Goal: Browse casually

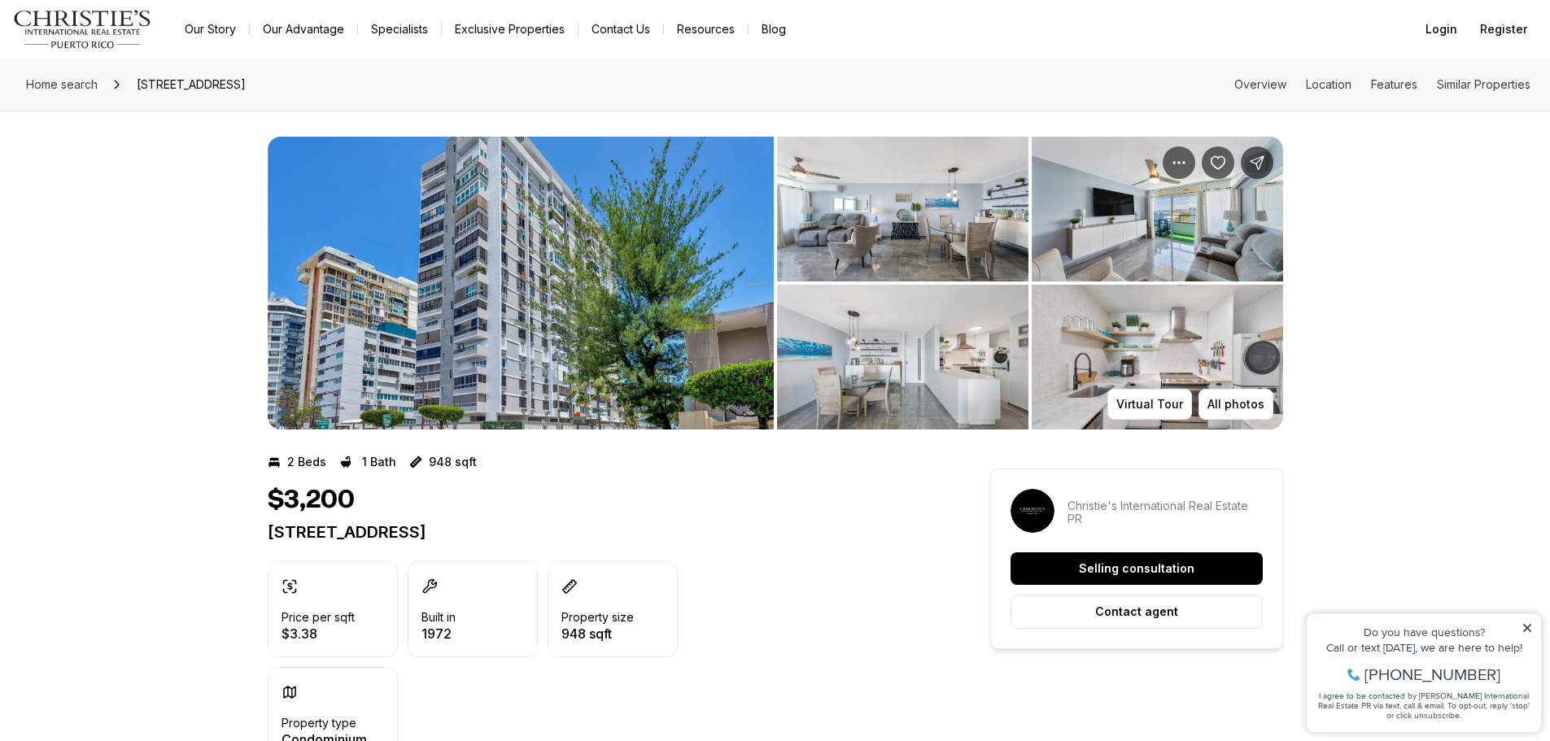
click at [531, 268] on img "View image gallery" at bounding box center [521, 283] width 506 height 293
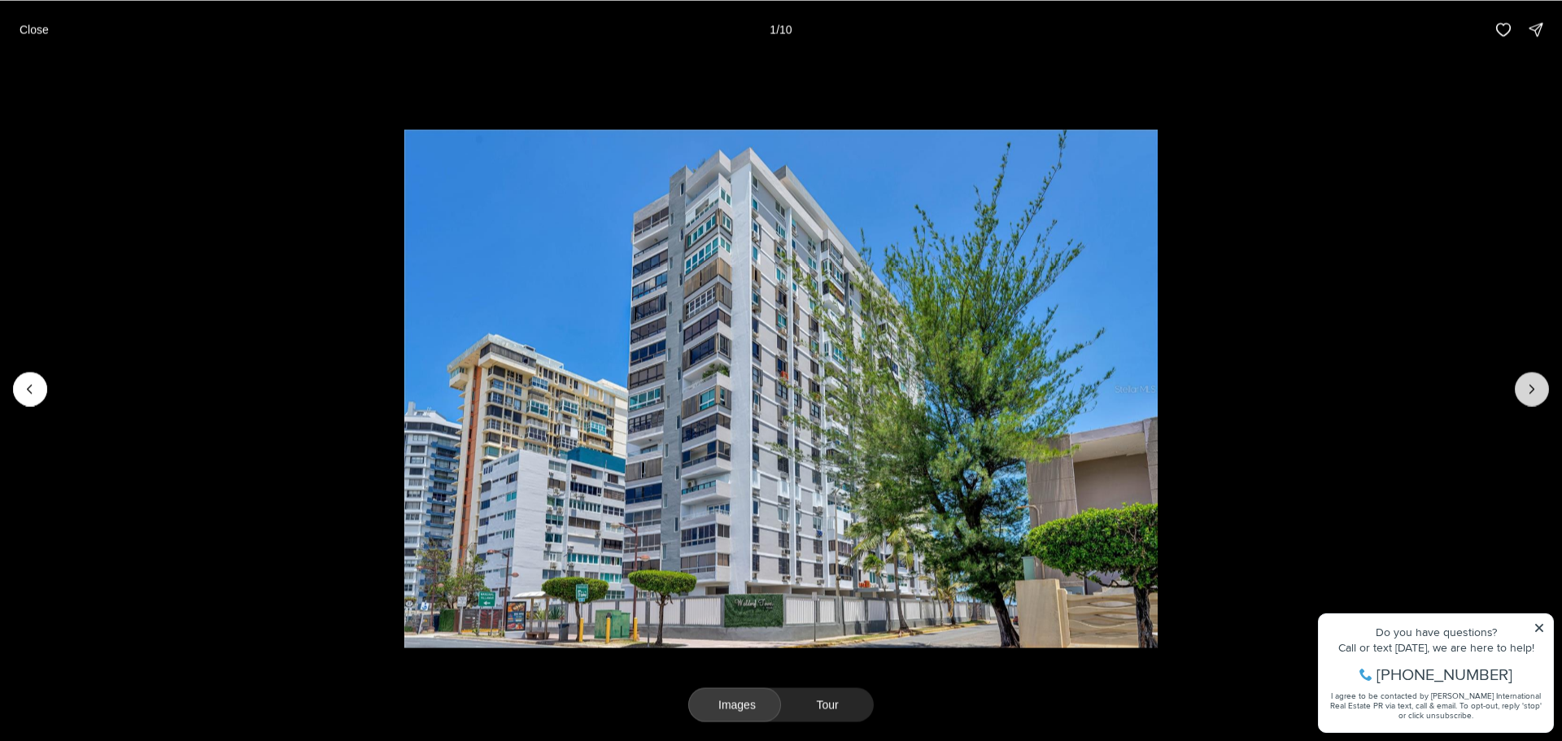
click at [1530, 381] on icon "Next slide" at bounding box center [1532, 389] width 16 height 16
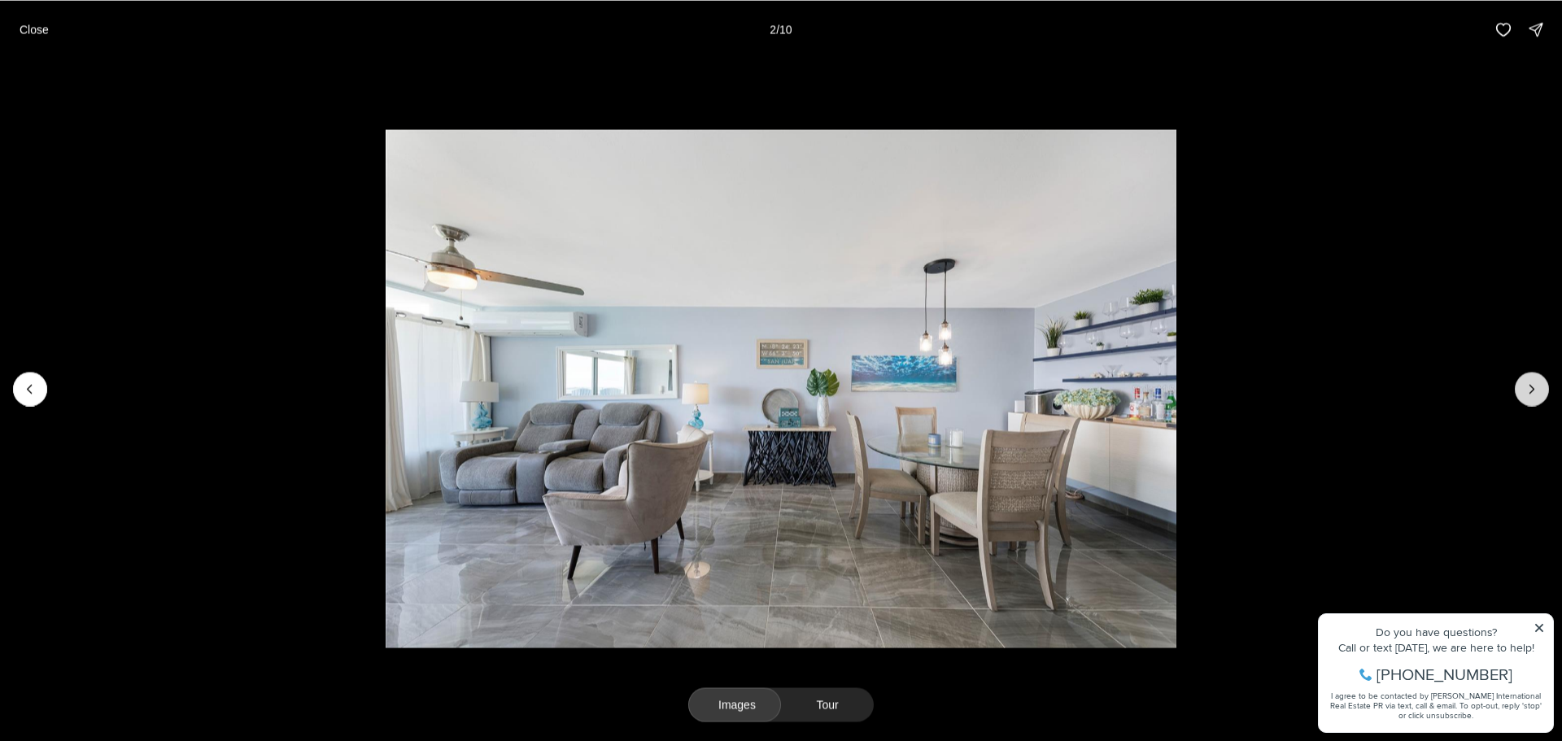
click at [1525, 381] on icon "Next slide" at bounding box center [1532, 389] width 16 height 16
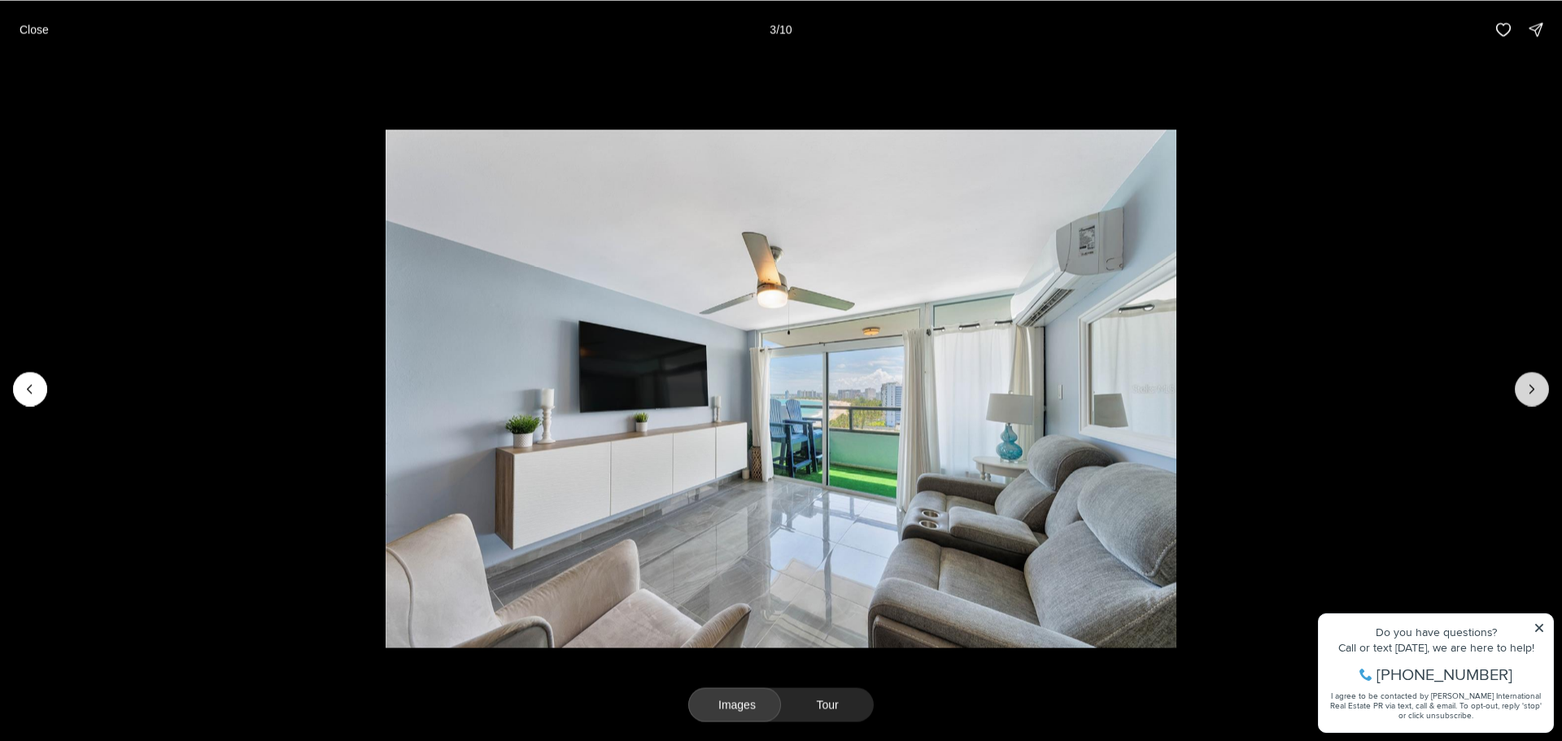
click at [1525, 381] on icon "Next slide" at bounding box center [1532, 389] width 16 height 16
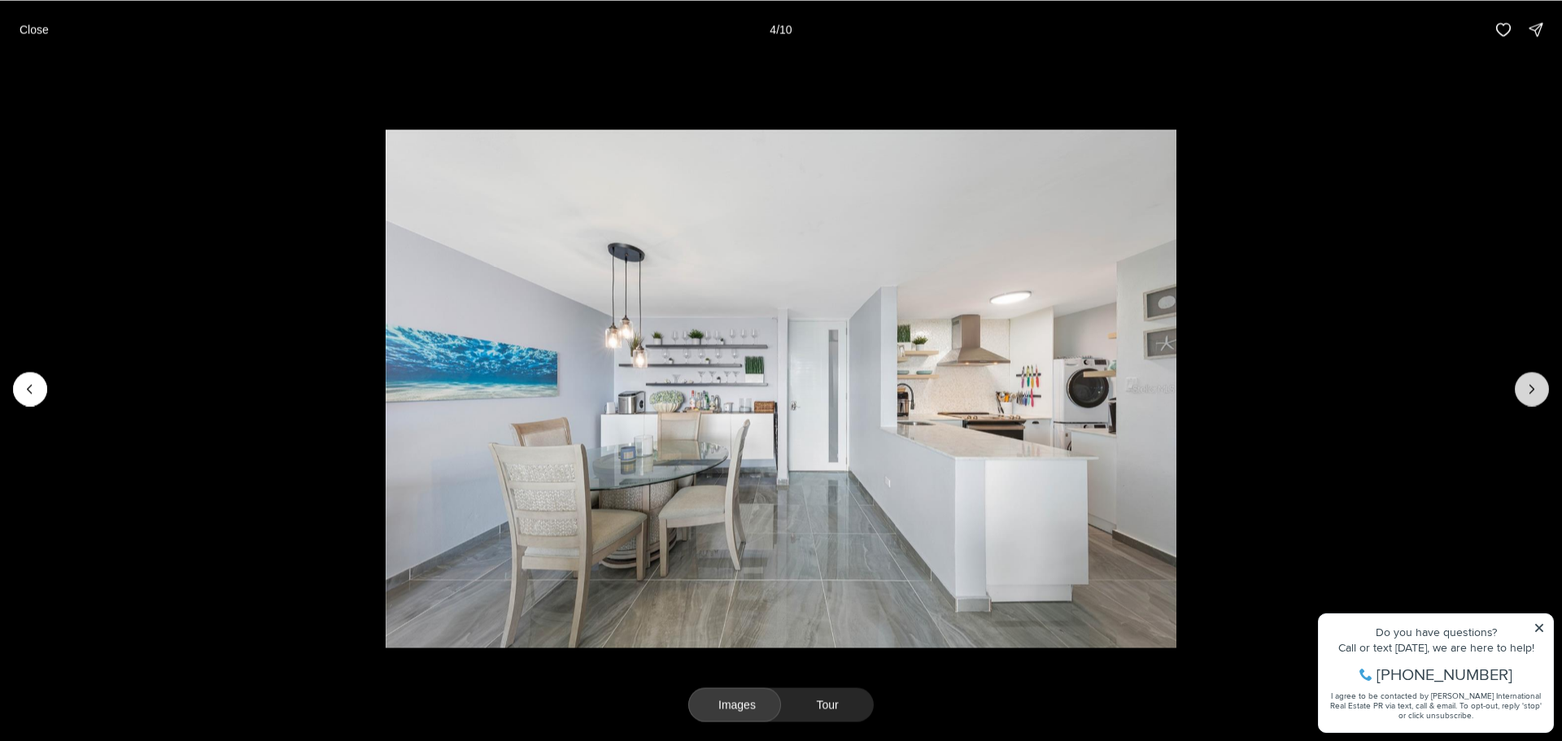
click at [1525, 381] on icon "Next slide" at bounding box center [1532, 389] width 16 height 16
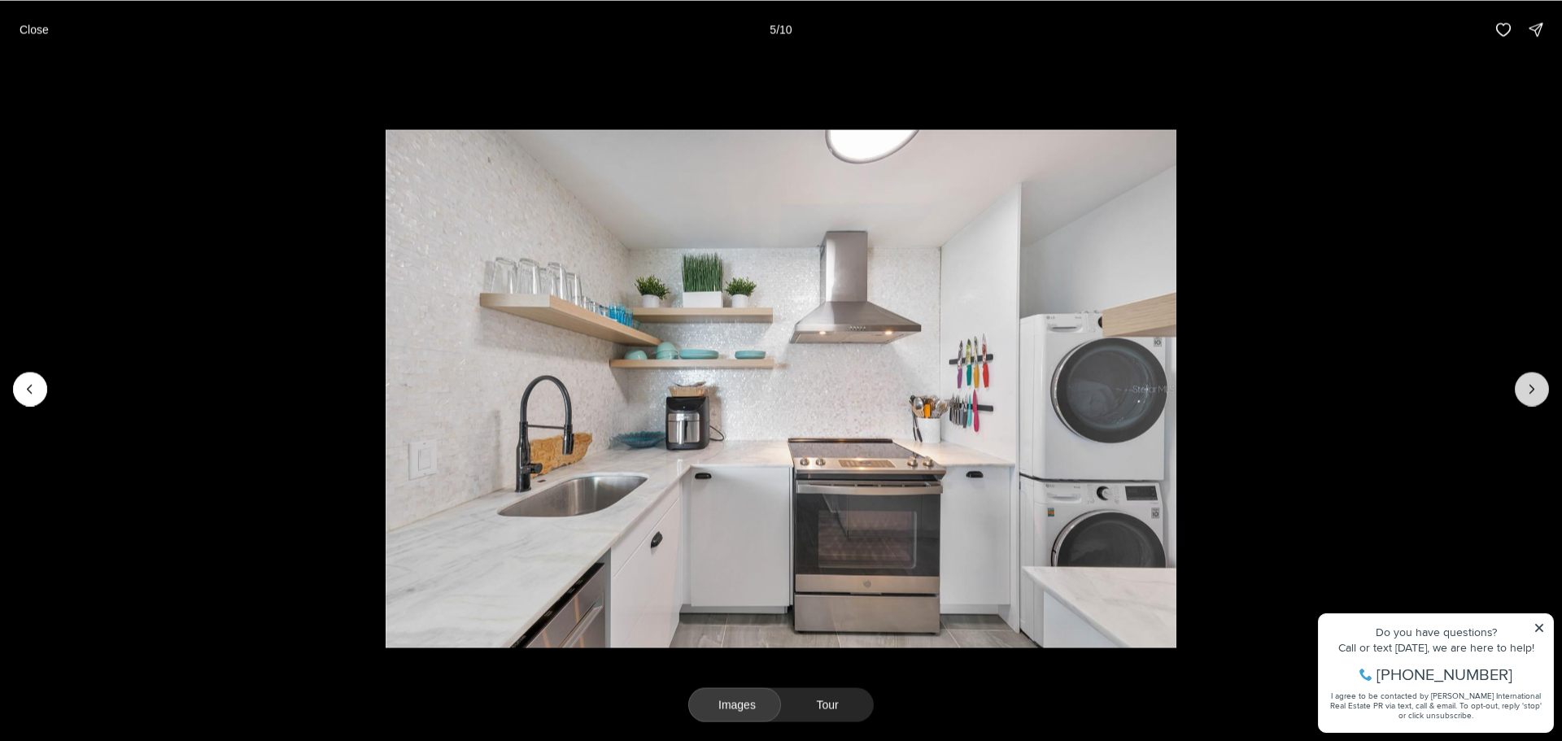
click at [1525, 381] on icon "Next slide" at bounding box center [1532, 389] width 16 height 16
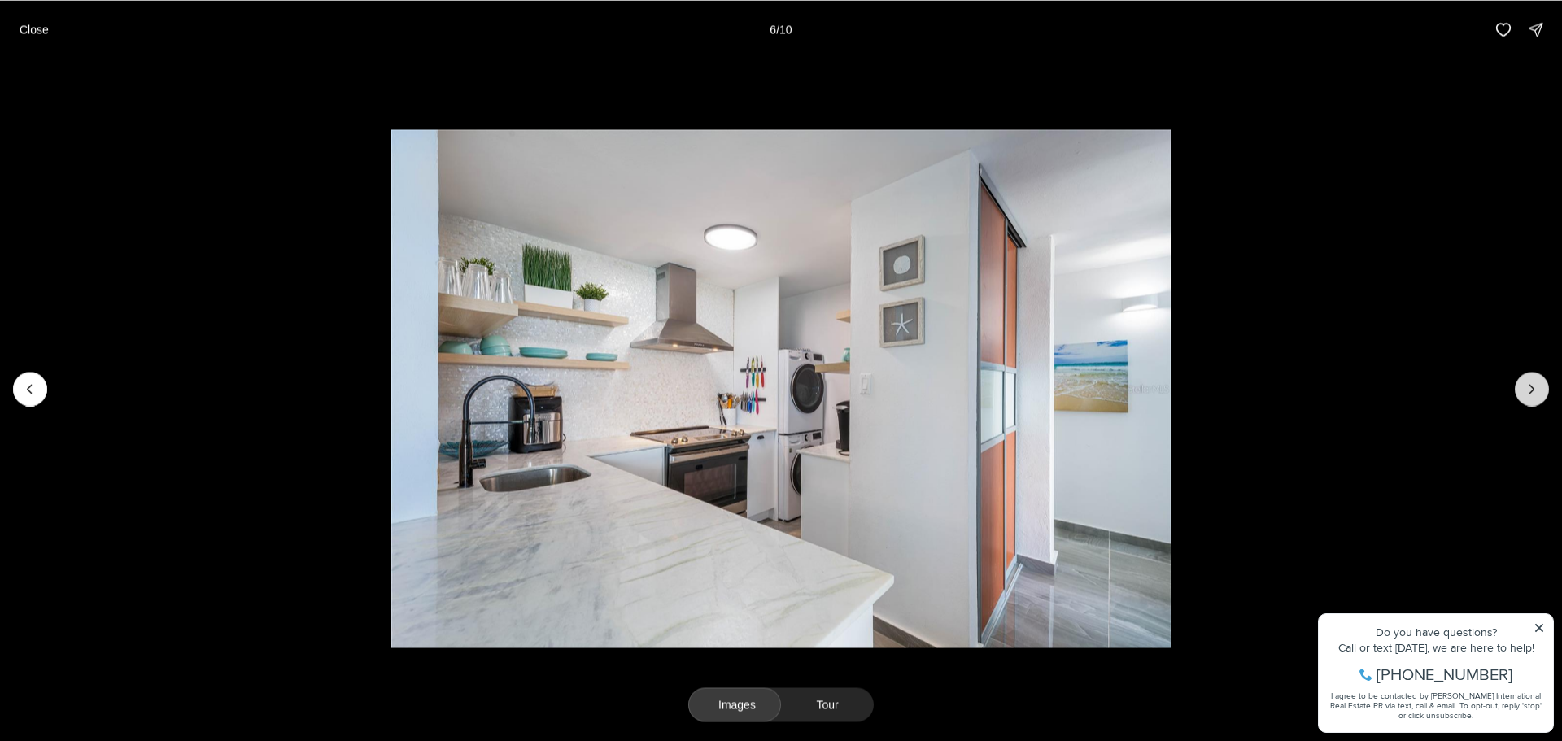
click at [1525, 381] on icon "Next slide" at bounding box center [1532, 389] width 16 height 16
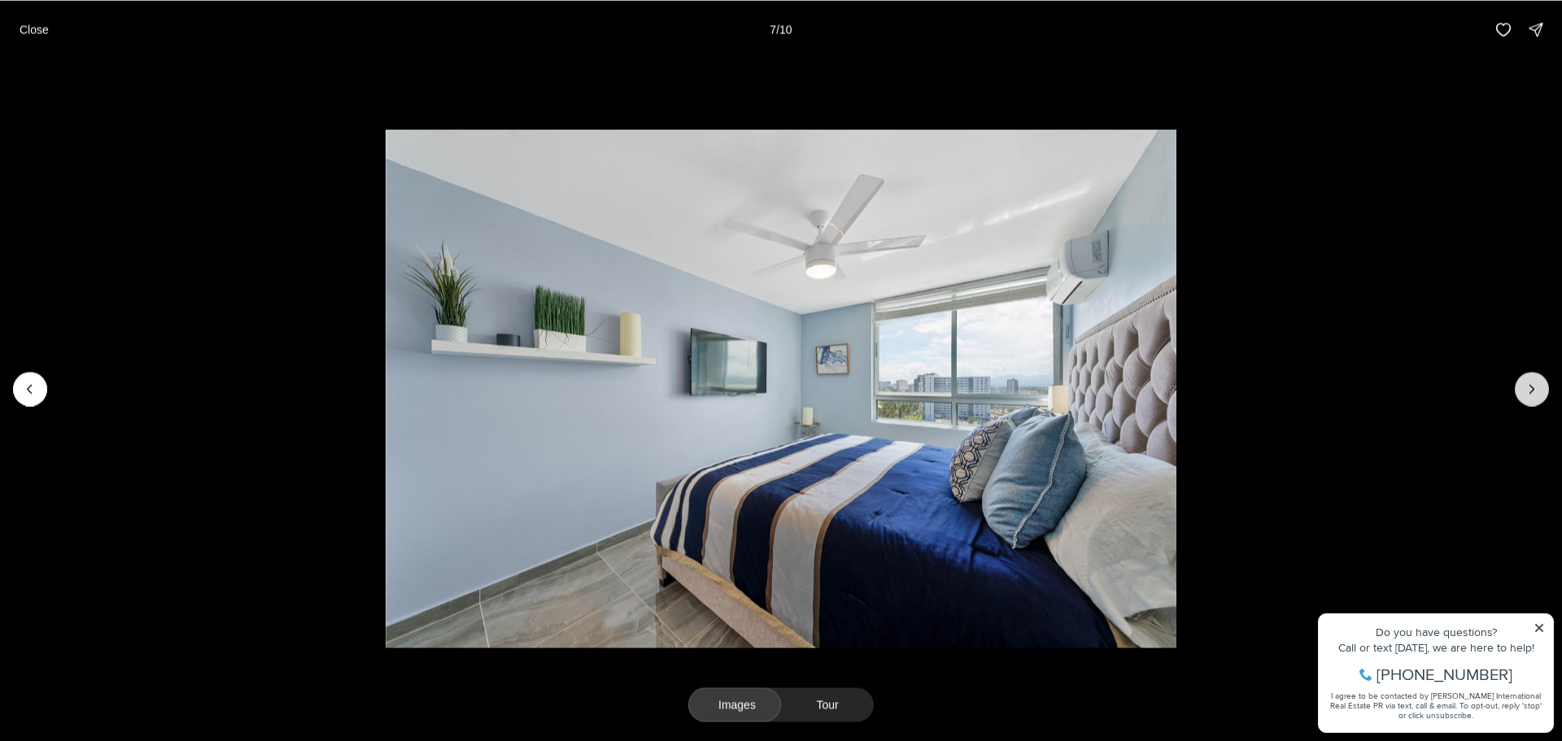
click at [1525, 381] on icon "Next slide" at bounding box center [1532, 389] width 16 height 16
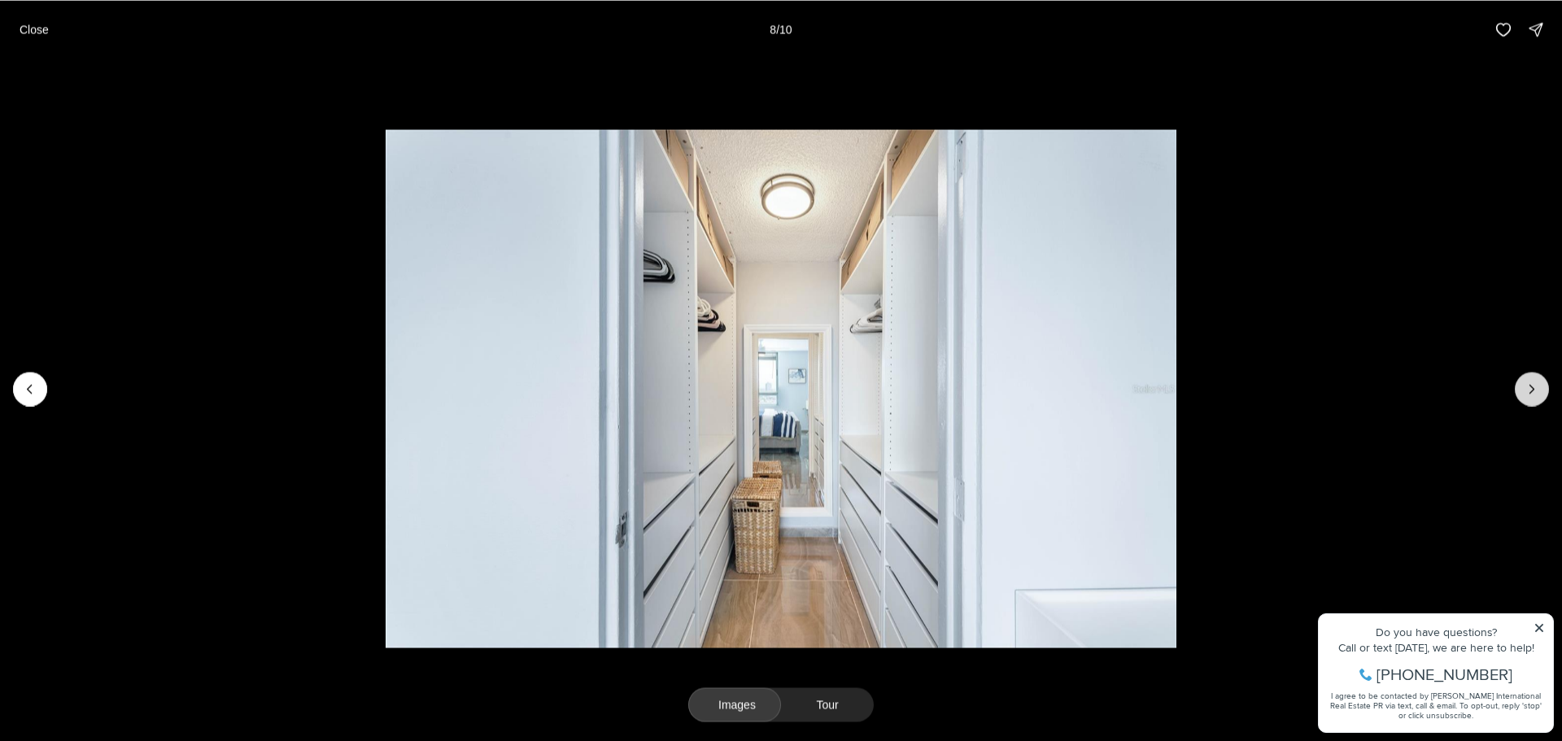
click at [1525, 381] on icon "Next slide" at bounding box center [1532, 389] width 16 height 16
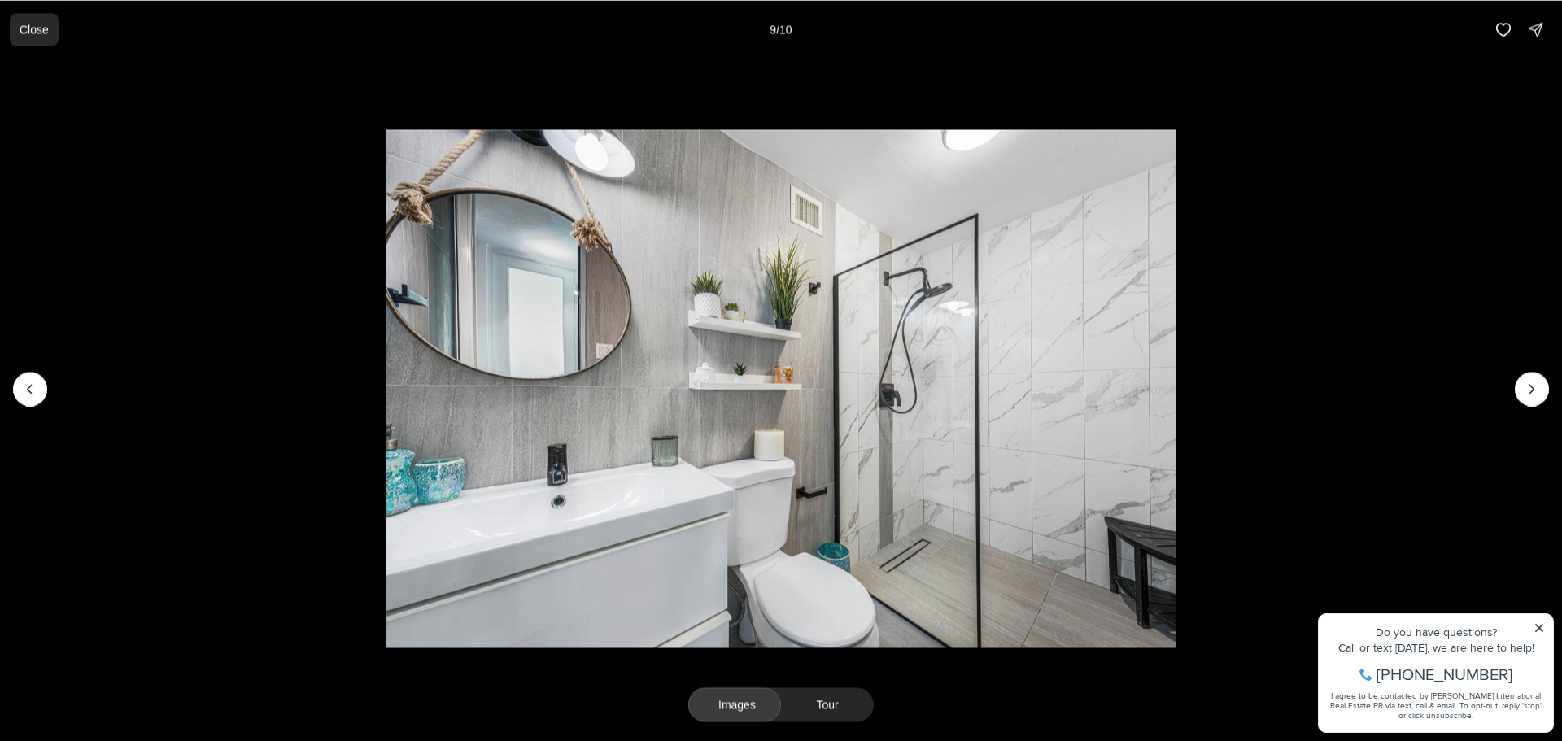
click at [31, 25] on p "Close" at bounding box center [34, 29] width 29 height 13
